Goal: Navigation & Orientation: Find specific page/section

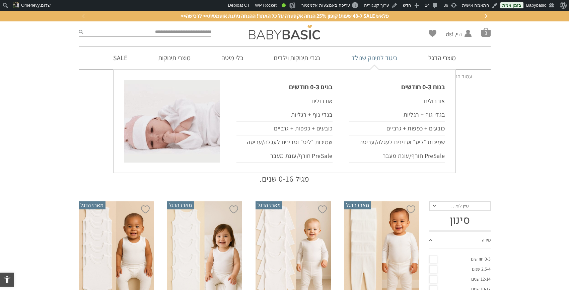
click at [373, 60] on link "ביגוד לתינוק שנולד" at bounding box center [374, 58] width 66 height 23
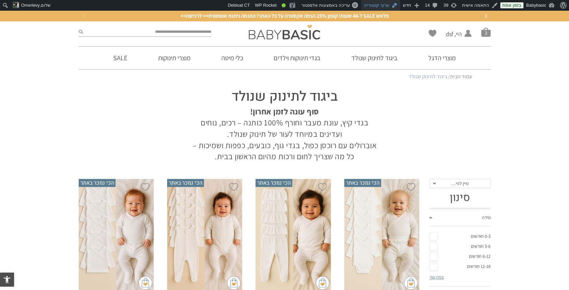
click at [381, 3] on link "ערוך קטגוריה" at bounding box center [380, 5] width 39 height 11
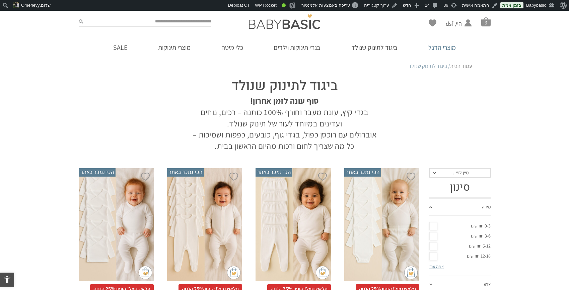
click at [437, 48] on link "מוצרי הדגל" at bounding box center [442, 47] width 48 height 23
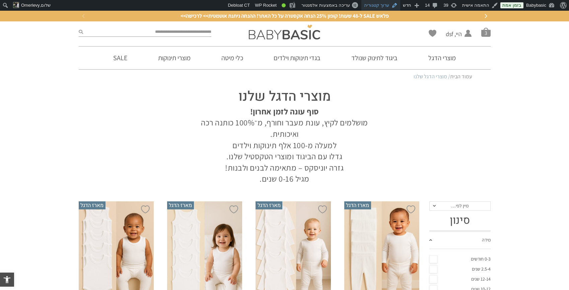
click at [384, 4] on link "ערוך קטגוריה" at bounding box center [380, 5] width 39 height 11
